Goal: Transaction & Acquisition: Subscribe to service/newsletter

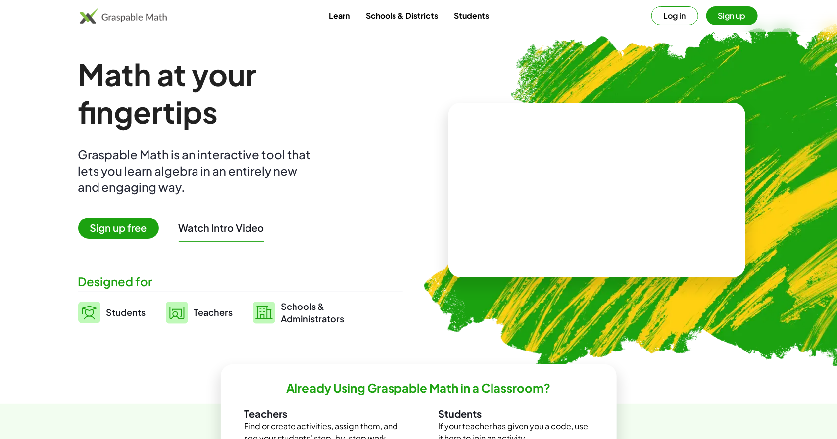
click at [723, 15] on button "Sign up" at bounding box center [731, 15] width 51 height 19
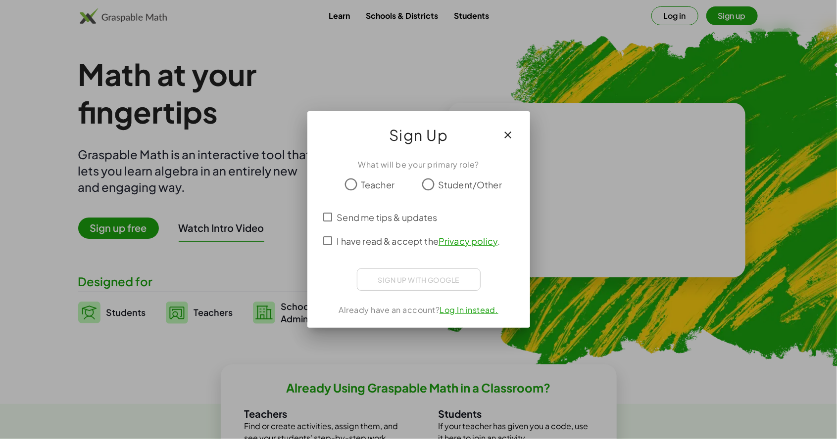
click at [375, 218] on span "Send me tips & updates" at bounding box center [387, 217] width 100 height 13
click at [371, 183] on span "Teacher" at bounding box center [378, 184] width 34 height 13
click at [434, 277] on div "Sign up with Google Iniciar sesión con Google Iniciar sesión con Google. Se abr…" at bounding box center [419, 280] width 124 height 22
click at [363, 244] on span "I have read & accept the Privacy policy ." at bounding box center [418, 241] width 163 height 13
click at [475, 309] on link "Log In instead." at bounding box center [468, 310] width 59 height 10
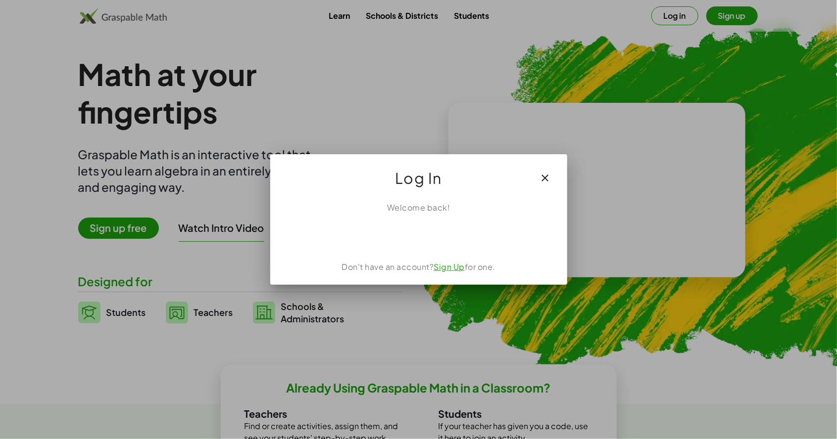
click at [447, 266] on link "Sign Up" at bounding box center [448, 267] width 31 height 10
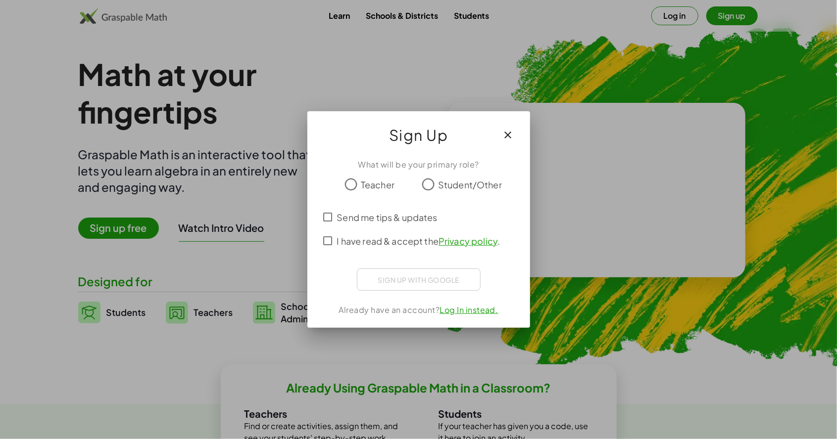
click at [368, 186] on span "Teacher" at bounding box center [378, 184] width 34 height 13
click at [425, 275] on div "Sign up with Google Iniciar sesión con Google Iniciar sesión con Google. Se abr…" at bounding box center [419, 280] width 124 height 22
click at [422, 279] on div "Sign up with Google Iniciar sesión con Google Iniciar sesión con Google. Se abr…" at bounding box center [419, 280] width 124 height 22
click at [433, 279] on div "Sign up with Google Iniciar sesión con Google Iniciar sesión con Google. Se abr…" at bounding box center [419, 280] width 124 height 22
click at [417, 290] on div "Sign up with Google Iniciar sesión con Google Iniciar sesión con Google. Se abr…" at bounding box center [419, 280] width 124 height 22
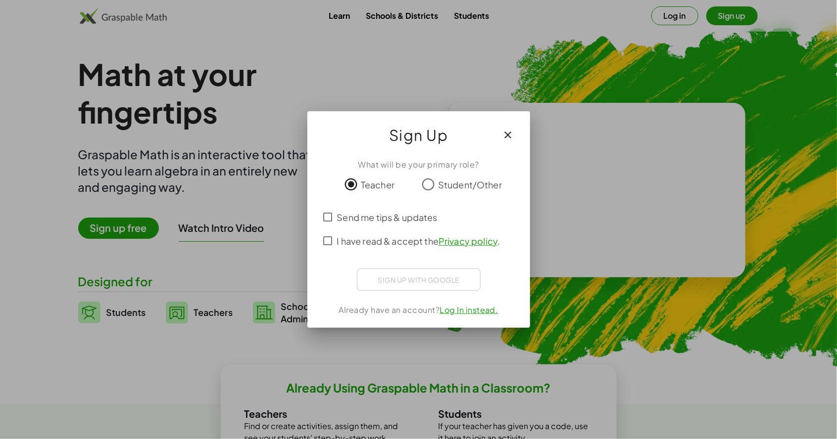
click at [403, 243] on span "I have read & accept the Privacy policy ." at bounding box center [418, 241] width 163 height 13
click at [465, 314] on link "Log In instead." at bounding box center [468, 310] width 59 height 10
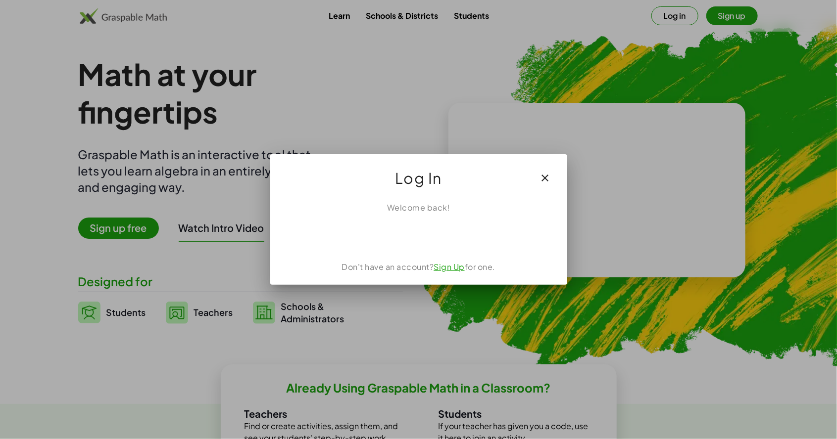
click at [450, 262] on link "Sign Up" at bounding box center [448, 267] width 31 height 10
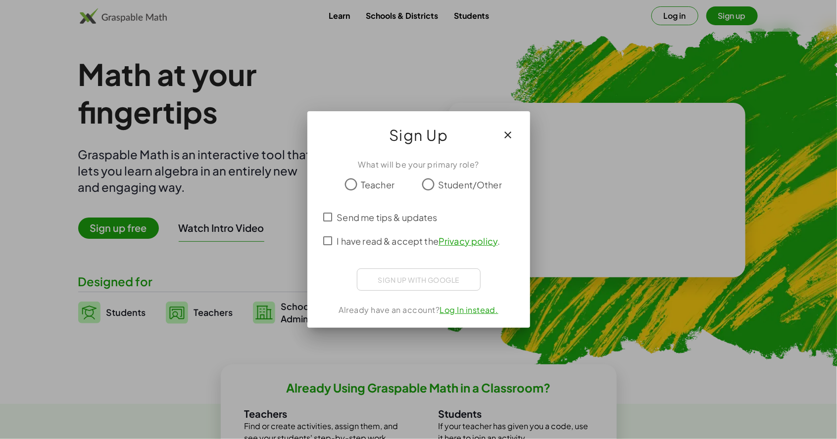
click at [375, 188] on span "Teacher" at bounding box center [378, 184] width 34 height 13
click at [472, 313] on link "Log In instead." at bounding box center [468, 310] width 59 height 10
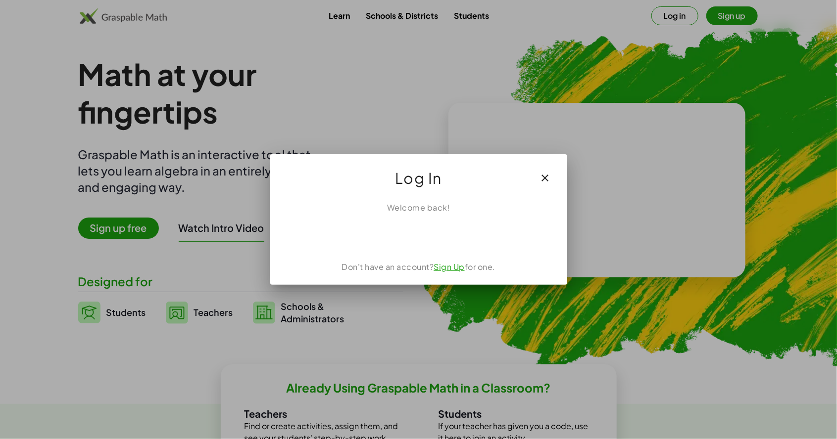
click at [457, 267] on link "Sign Up" at bounding box center [448, 267] width 31 height 10
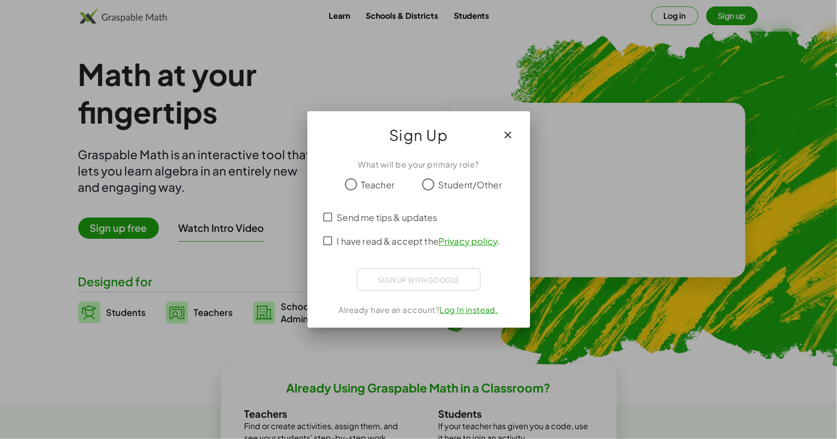
click at [518, 130] on button "button" at bounding box center [508, 135] width 24 height 24
